Goal: Find specific fact: Find specific fact

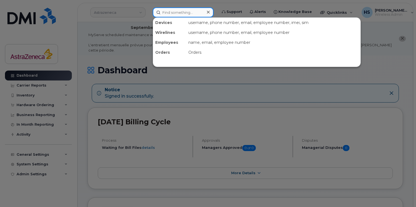
click at [174, 13] on input at bounding box center [183, 12] width 61 height 10
paste input "2898349901"
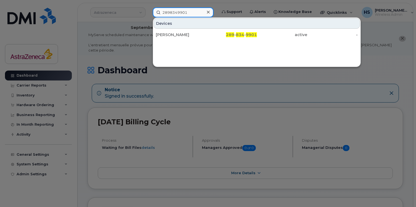
click at [182, 13] on input "2898349901" at bounding box center [183, 12] width 61 height 10
paste input "365292816"
click at [190, 9] on input "3652928161" at bounding box center [183, 12] width 61 height 10
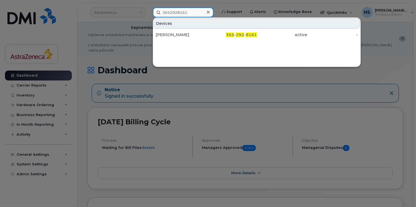
click at [190, 9] on input "3652928161" at bounding box center [183, 12] width 61 height 10
paste input "3787854"
click at [181, 14] on input "3653787854" at bounding box center [183, 12] width 61 height 10
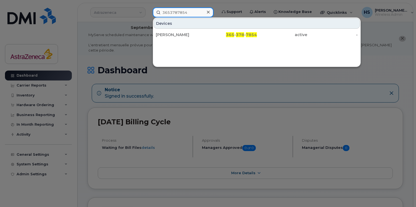
paste input "4372985422"
click at [188, 13] on input "4372985422" at bounding box center [183, 12] width 61 height 10
paste input "326946"
click at [196, 14] on input "4373269462" at bounding box center [183, 12] width 61 height 10
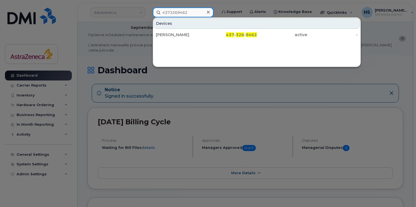
click at [196, 14] on input "4373269462" at bounding box center [183, 12] width 61 height 10
paste input "85261"
click at [189, 15] on input "4373285261" at bounding box center [183, 12] width 61 height 10
paste input "94"
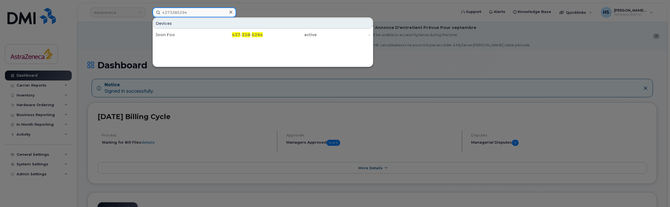
click at [208, 15] on input "4373285294" at bounding box center [195, 12] width 84 height 10
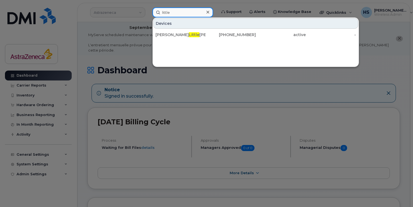
click at [173, 14] on input "little" at bounding box center [183, 12] width 61 height 10
paste input "4373288464"
click at [193, 12] on input "4373288464" at bounding box center [183, 12] width 61 height 10
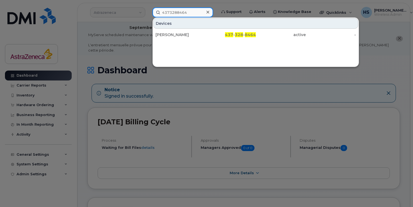
click at [193, 12] on input "4373288464" at bounding box center [183, 12] width 61 height 10
paste input "9940"
click at [187, 10] on input "4373289940" at bounding box center [183, 12] width 61 height 10
drag, startPoint x: 187, startPoint y: 10, endPoint x: 185, endPoint y: 12, distance: 3.0
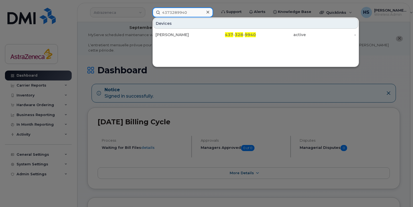
click at [187, 10] on input "4373289940" at bounding box center [183, 12] width 61 height 10
paste input "9078"
click at [172, 15] on input "4373290780" at bounding box center [183, 12] width 61 height 10
paste input "433825"
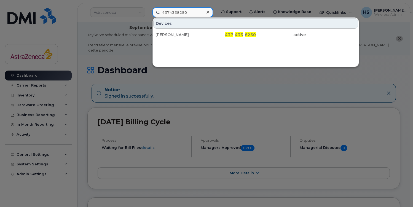
click at [191, 10] on input "4374338250" at bounding box center [183, 12] width 61 height 10
paste input "463749"
click at [180, 12] on input "4374463749" at bounding box center [183, 12] width 61 height 10
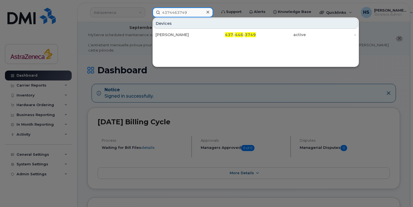
paste input "9613223"
click at [183, 13] on input "4379613223" at bounding box center [183, 12] width 61 height 10
paste input "165538369"
click at [193, 12] on input "4165538369" at bounding box center [183, 12] width 61 height 10
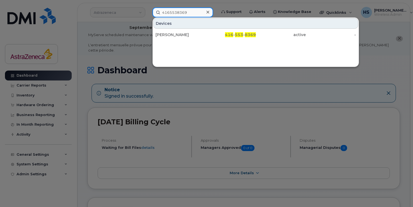
click at [193, 12] on input "4165538369" at bounding box center [183, 12] width 61 height 10
paste input "9881208"
type input "4169881208"
